Goal: Information Seeking & Learning: Learn about a topic

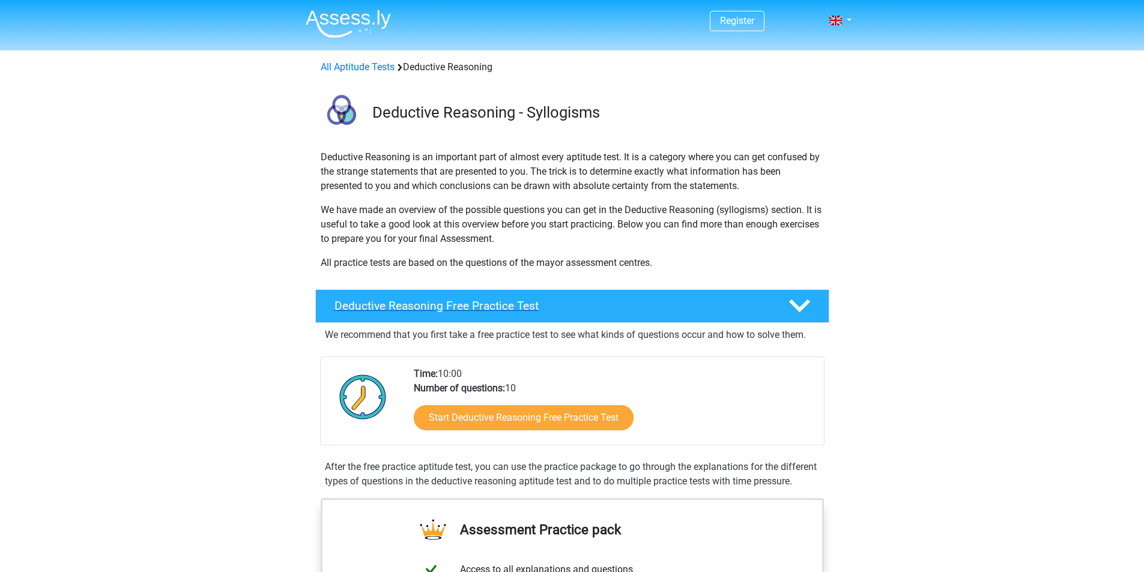
click at [638, 305] on h4 "Deductive Reasoning Free Practice Test" at bounding box center [552, 306] width 435 height 14
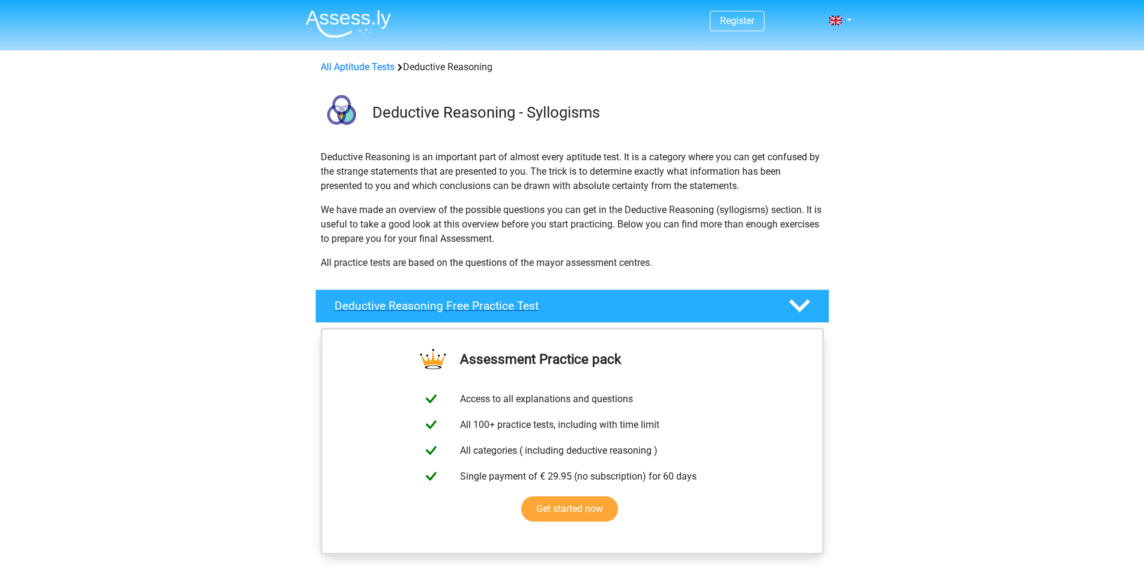
click at [638, 305] on h4 "Deductive Reasoning Free Practice Test" at bounding box center [552, 306] width 435 height 14
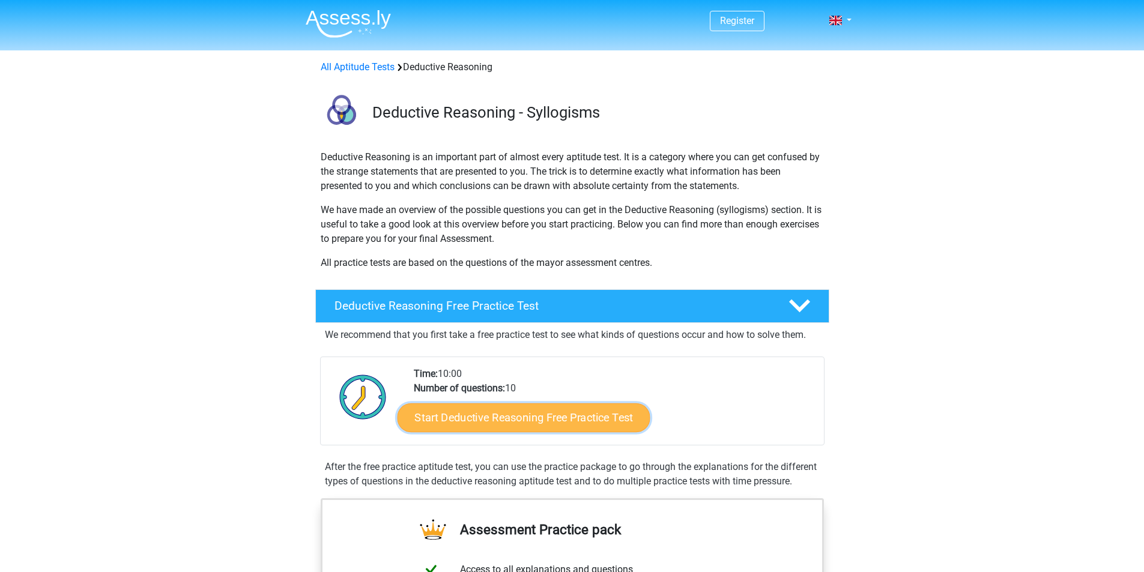
click at [553, 420] on link "Start Deductive Reasoning Free Practice Test" at bounding box center [523, 417] width 253 height 29
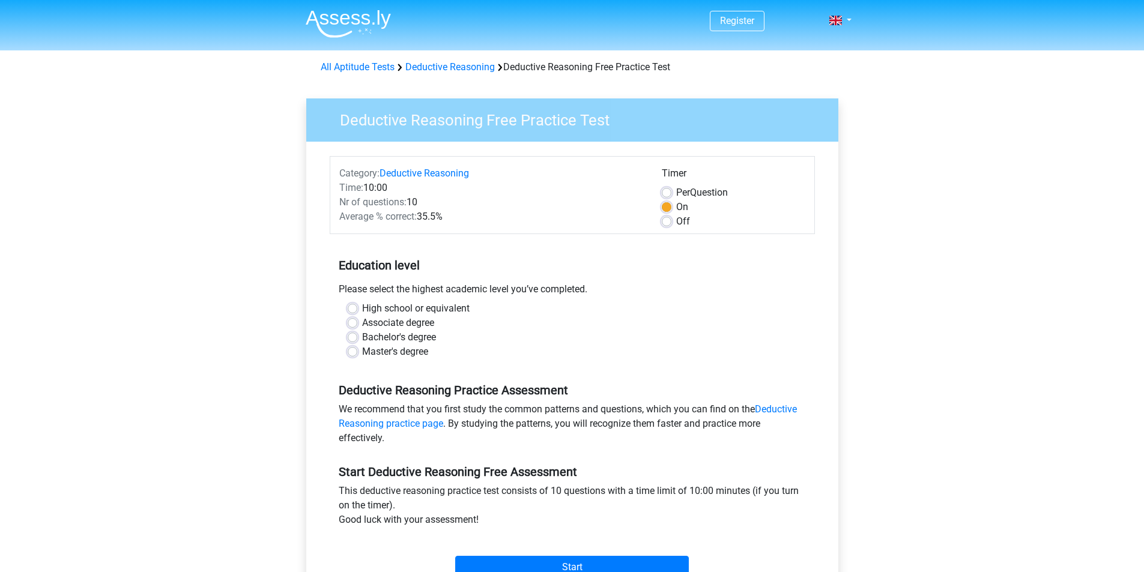
click at [446, 307] on label "High school or equivalent" at bounding box center [416, 309] width 108 height 14
click at [357, 307] on input "High school or equivalent" at bounding box center [353, 308] width 10 height 12
radio input "true"
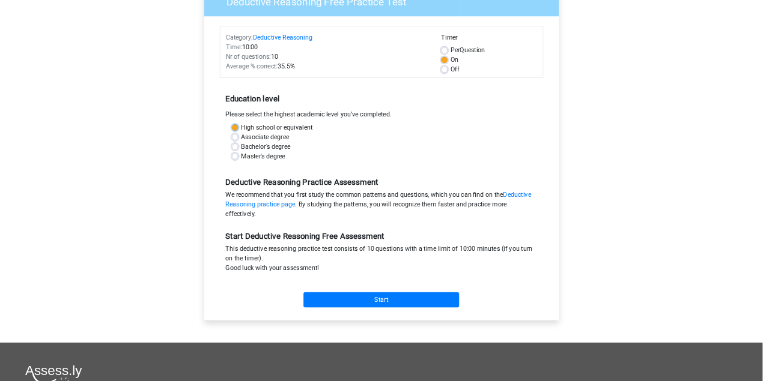
scroll to position [120, 0]
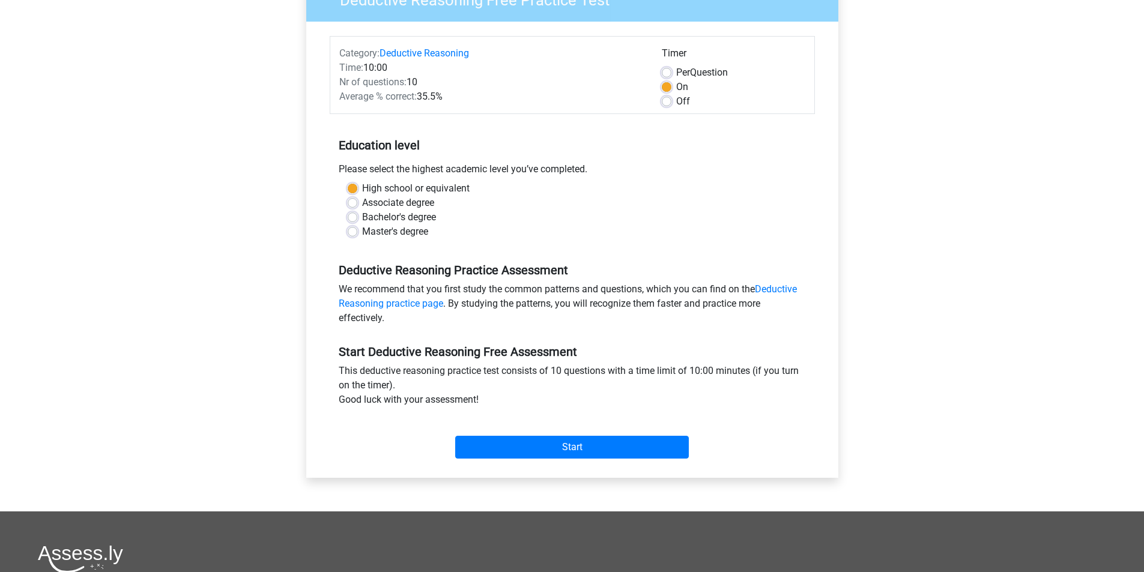
click at [569, 435] on div "Start" at bounding box center [572, 438] width 485 height 42
click at [587, 451] on input "Start" at bounding box center [572, 447] width 234 height 23
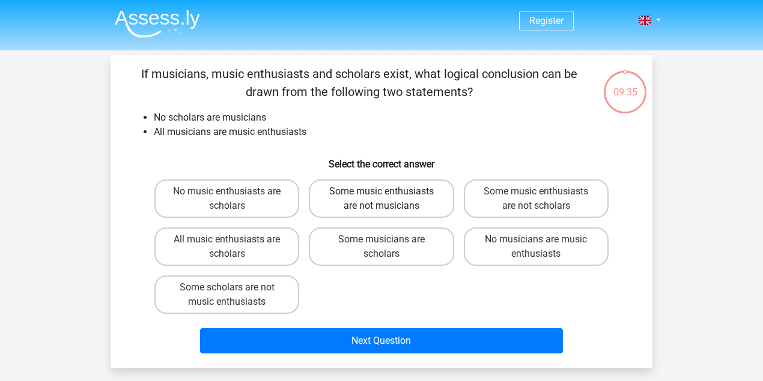
click at [418, 204] on label "Some music enthusiasts are not musicians" at bounding box center [381, 199] width 145 height 38
click at [389, 199] on input "Some music enthusiasts are not musicians" at bounding box center [385, 196] width 8 height 8
radio input "true"
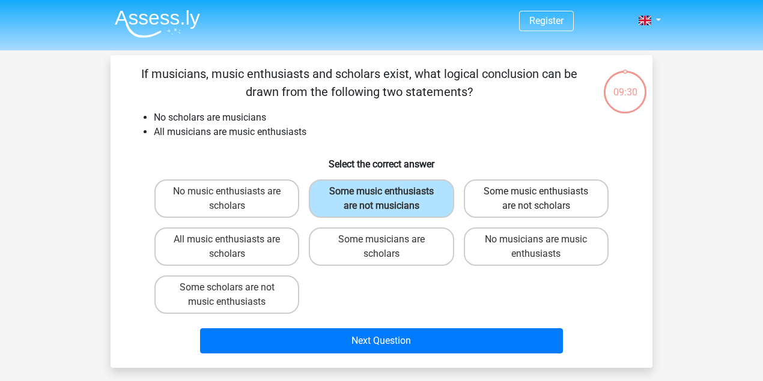
click at [553, 203] on label "Some music enthusiasts are not scholars" at bounding box center [536, 199] width 145 height 38
click at [544, 199] on input "Some music enthusiasts are not scholars" at bounding box center [540, 196] width 8 height 8
radio input "true"
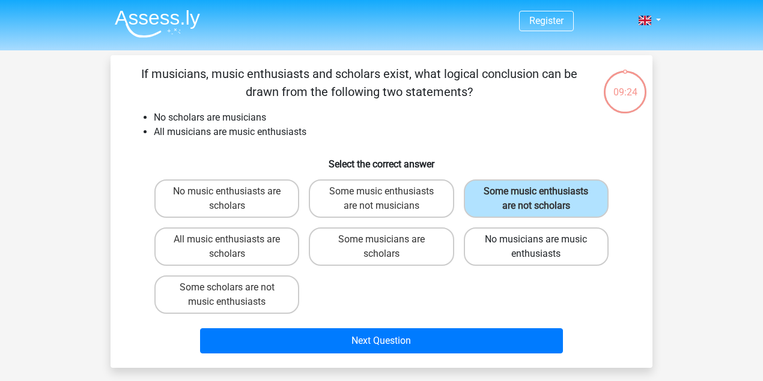
click at [485, 239] on label "No musicians are music enthusiasts" at bounding box center [536, 247] width 145 height 38
click at [536, 240] on input "No musicians are music enthusiasts" at bounding box center [540, 244] width 8 height 8
radio input "true"
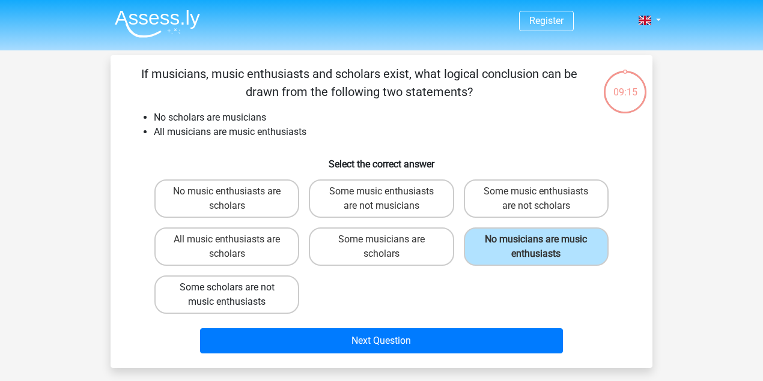
click at [238, 302] on label "Some scholars are not music enthusiasts" at bounding box center [226, 295] width 145 height 38
click at [235, 296] on input "Some scholars are not music enthusiasts" at bounding box center [231, 292] width 8 height 8
radio input "true"
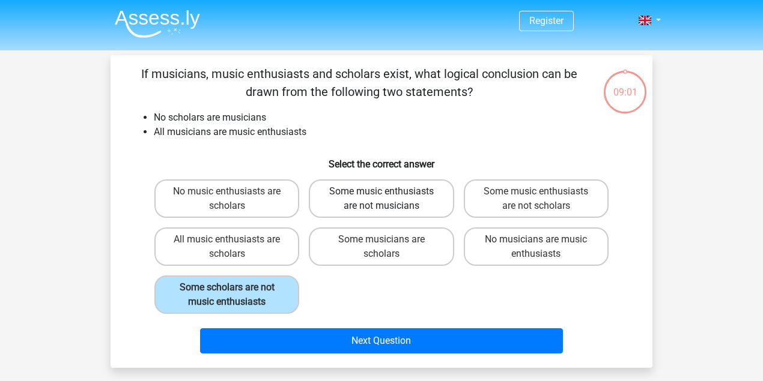
click at [429, 205] on label "Some music enthusiasts are not musicians" at bounding box center [381, 199] width 145 height 38
click at [389, 199] on input "Some music enthusiasts are not musicians" at bounding box center [385, 196] width 8 height 8
radio input "true"
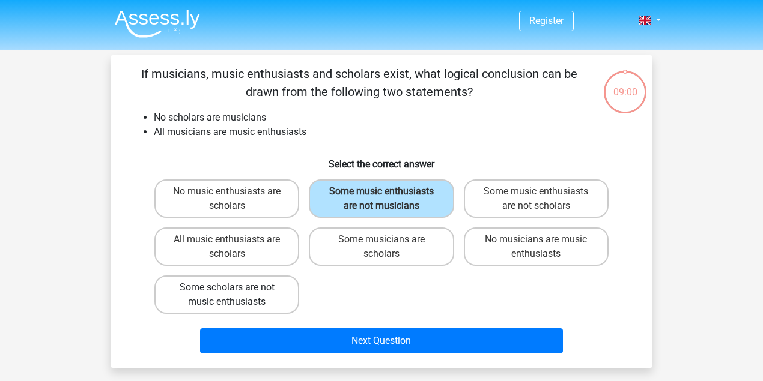
click at [268, 294] on label "Some scholars are not music enthusiasts" at bounding box center [226, 295] width 145 height 38
click at [235, 294] on input "Some scholars are not music enthusiasts" at bounding box center [231, 292] width 8 height 8
radio input "true"
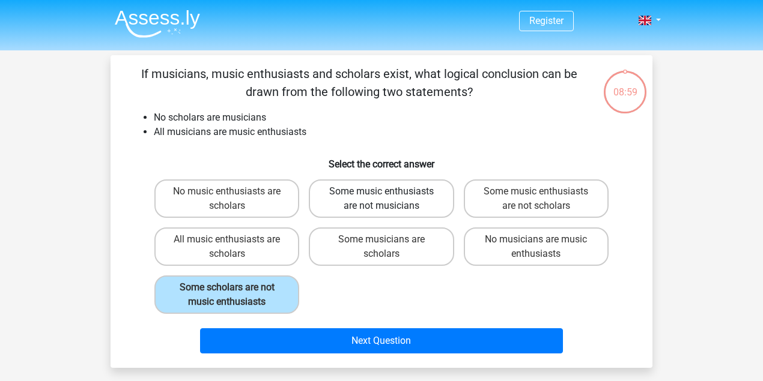
click at [387, 205] on label "Some music enthusiasts are not musicians" at bounding box center [381, 199] width 145 height 38
click at [387, 199] on input "Some music enthusiasts are not musicians" at bounding box center [385, 196] width 8 height 8
radio input "true"
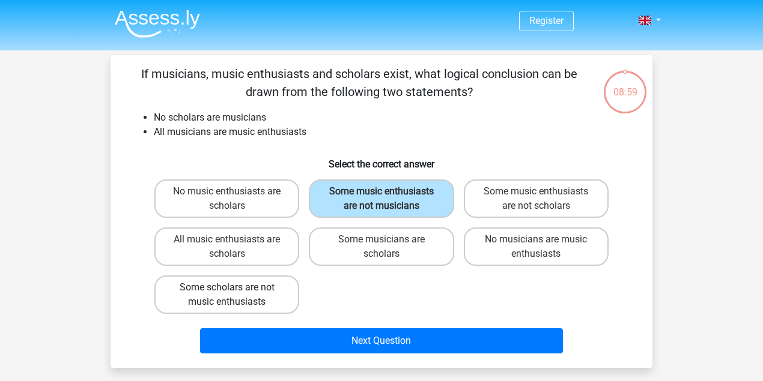
click at [244, 303] on label "Some scholars are not music enthusiasts" at bounding box center [226, 295] width 145 height 38
click at [235, 296] on input "Some scholars are not music enthusiasts" at bounding box center [231, 292] width 8 height 8
radio input "true"
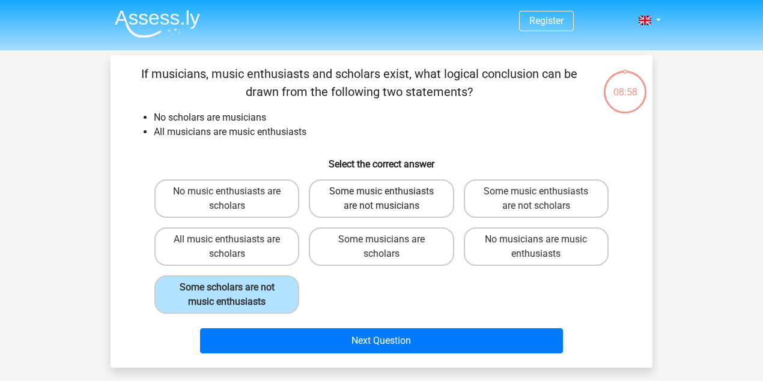
click at [347, 205] on label "Some music enthusiasts are not musicians" at bounding box center [381, 199] width 145 height 38
click at [381, 199] on input "Some music enthusiasts are not musicians" at bounding box center [385, 196] width 8 height 8
radio input "true"
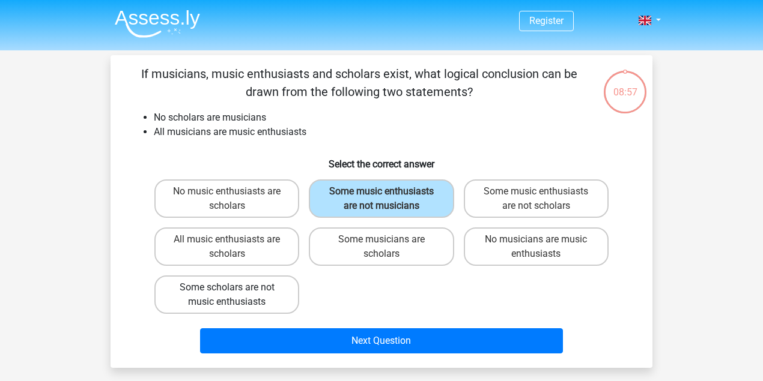
click at [275, 298] on label "Some scholars are not music enthusiasts" at bounding box center [226, 295] width 145 height 38
click at [235, 296] on input "Some scholars are not music enthusiasts" at bounding box center [231, 292] width 8 height 8
radio input "true"
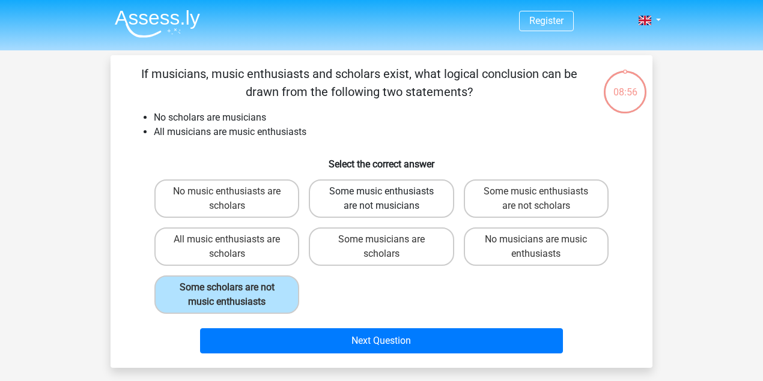
click at [377, 196] on label "Some music enthusiasts are not musicians" at bounding box center [381, 199] width 145 height 38
click at [381, 196] on input "Some music enthusiasts are not musicians" at bounding box center [385, 196] width 8 height 8
radio input "true"
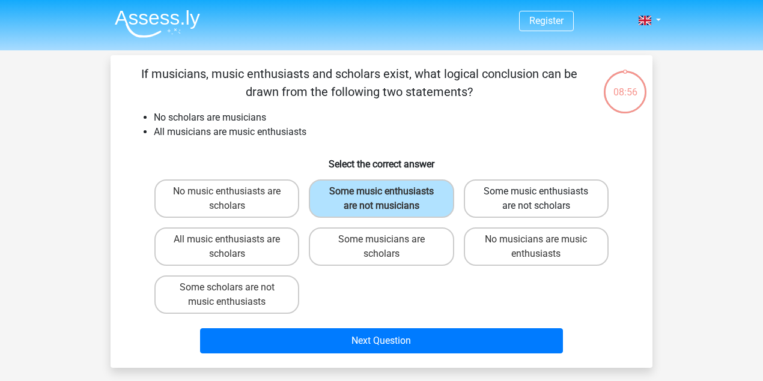
click at [528, 196] on label "Some music enthusiasts are not scholars" at bounding box center [536, 199] width 145 height 38
click at [536, 196] on input "Some music enthusiasts are not scholars" at bounding box center [540, 196] width 8 height 8
radio input "true"
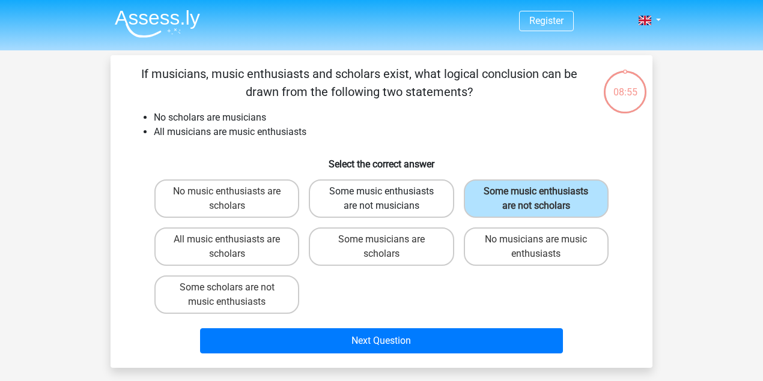
click at [414, 203] on label "Some music enthusiasts are not musicians" at bounding box center [381, 199] width 145 height 38
click at [389, 199] on input "Some music enthusiasts are not musicians" at bounding box center [385, 196] width 8 height 8
radio input "true"
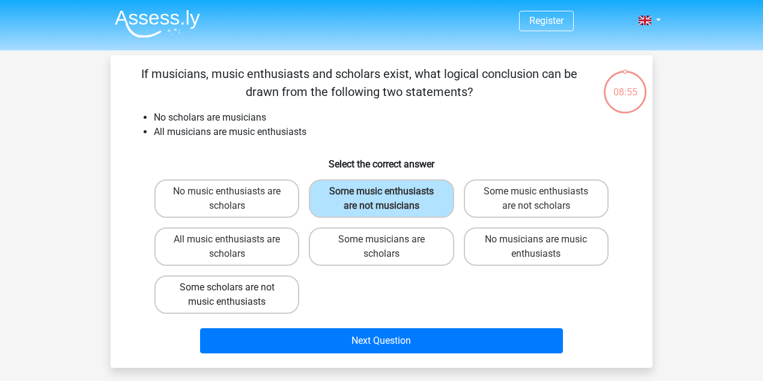
click at [291, 279] on label "Some scholars are not music enthusiasts" at bounding box center [226, 295] width 145 height 38
click at [235, 288] on input "Some scholars are not music enthusiasts" at bounding box center [231, 292] width 8 height 8
radio input "true"
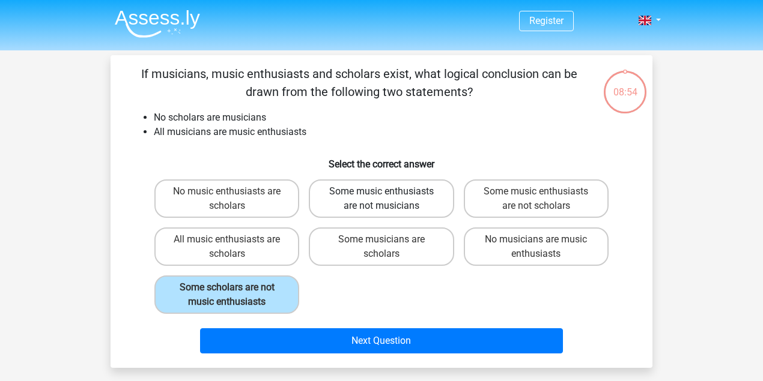
click at [399, 198] on label "Some music enthusiasts are not musicians" at bounding box center [381, 199] width 145 height 38
click at [389, 198] on input "Some music enthusiasts are not musicians" at bounding box center [385, 196] width 8 height 8
radio input "true"
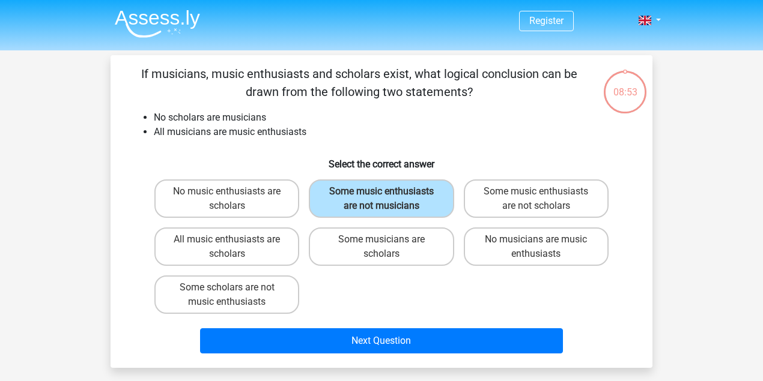
click at [436, 284] on div "No music enthusiasts are scholars Some music enthusiasts are not musicians Some…" at bounding box center [382, 247] width 464 height 144
click at [561, 207] on label "Some music enthusiasts are not scholars" at bounding box center [536, 199] width 145 height 38
click at [544, 199] on input "Some music enthusiasts are not scholars" at bounding box center [540, 196] width 8 height 8
radio input "true"
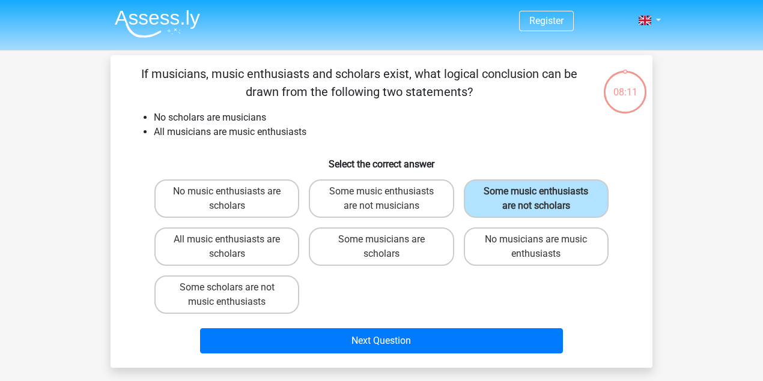
click at [299, 282] on div "Some scholars are not music enthusiasts" at bounding box center [226, 295] width 145 height 38
click at [284, 288] on label "Some scholars are not music enthusiasts" at bounding box center [226, 295] width 145 height 38
click at [235, 288] on input "Some scholars are not music enthusiasts" at bounding box center [231, 292] width 8 height 8
radio input "true"
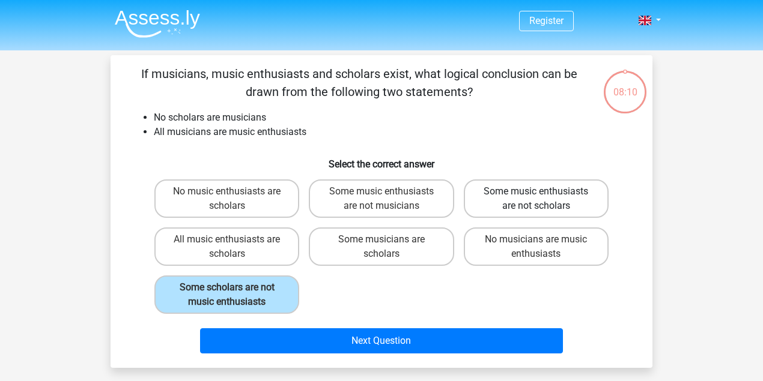
click at [523, 188] on label "Some music enthusiasts are not scholars" at bounding box center [536, 199] width 145 height 38
click at [536, 192] on input "Some music enthusiasts are not scholars" at bounding box center [540, 196] width 8 height 8
radio input "true"
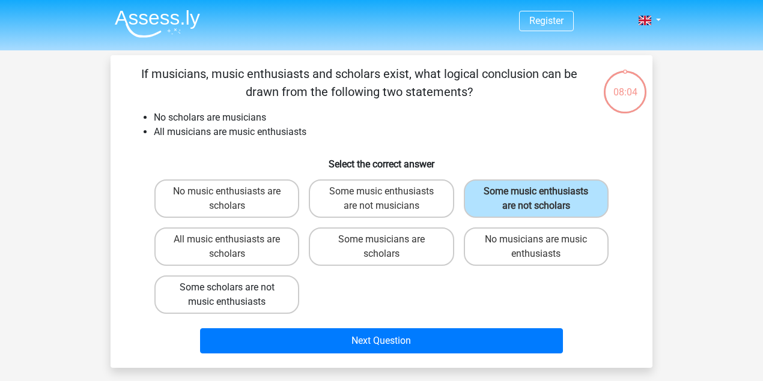
click at [284, 293] on label "Some scholars are not music enthusiasts" at bounding box center [226, 295] width 145 height 38
click at [235, 293] on input "Some scholars are not music enthusiasts" at bounding box center [231, 292] width 8 height 8
radio input "true"
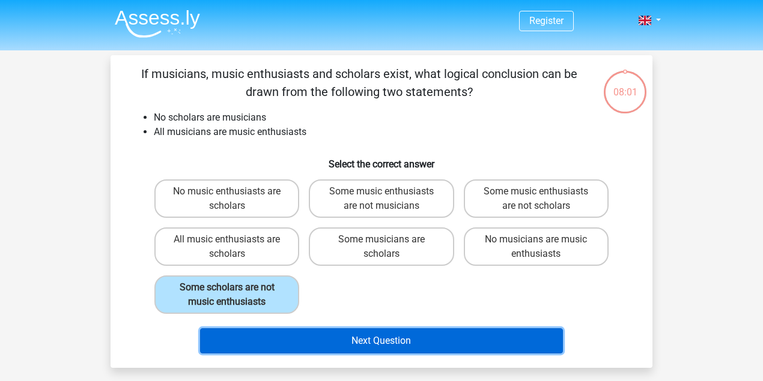
click at [453, 340] on button "Next Question" at bounding box center [381, 341] width 363 height 25
